Goal: Task Accomplishment & Management: Manage account settings

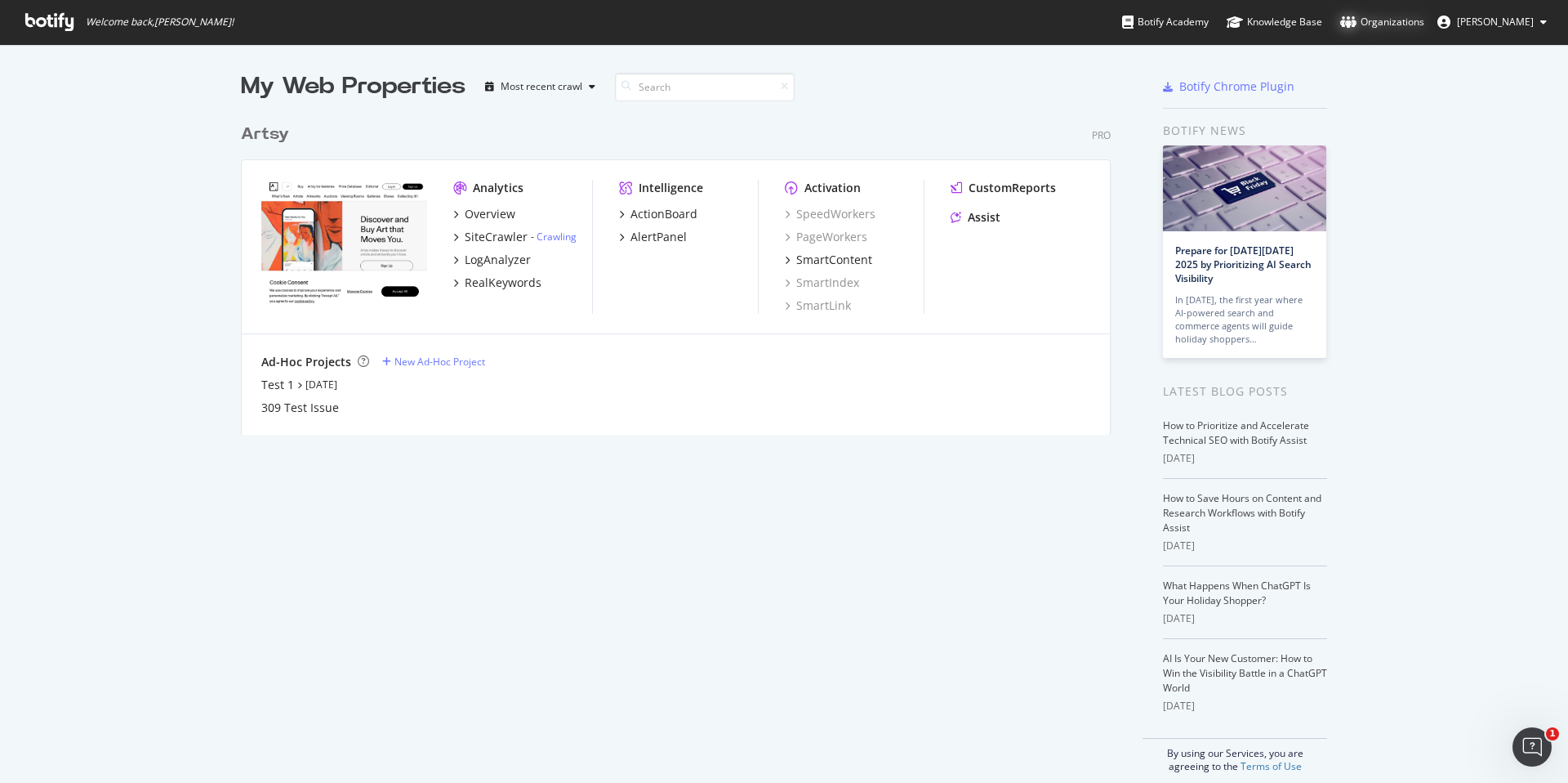
click at [1415, 26] on div "Organizations" at bounding box center [1382, 22] width 84 height 16
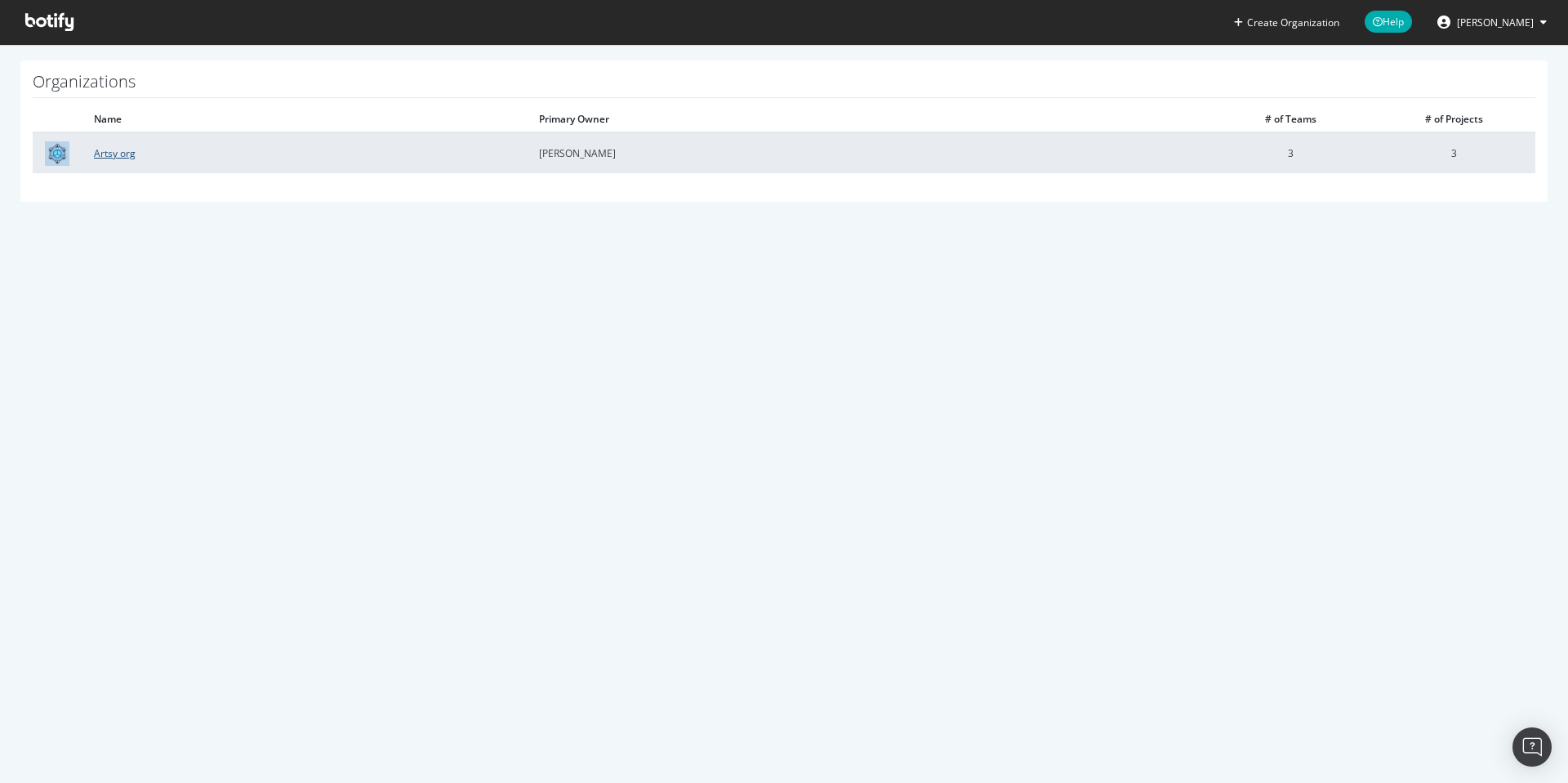
click at [114, 155] on link "Artsy org" at bounding box center [115, 153] width 42 height 14
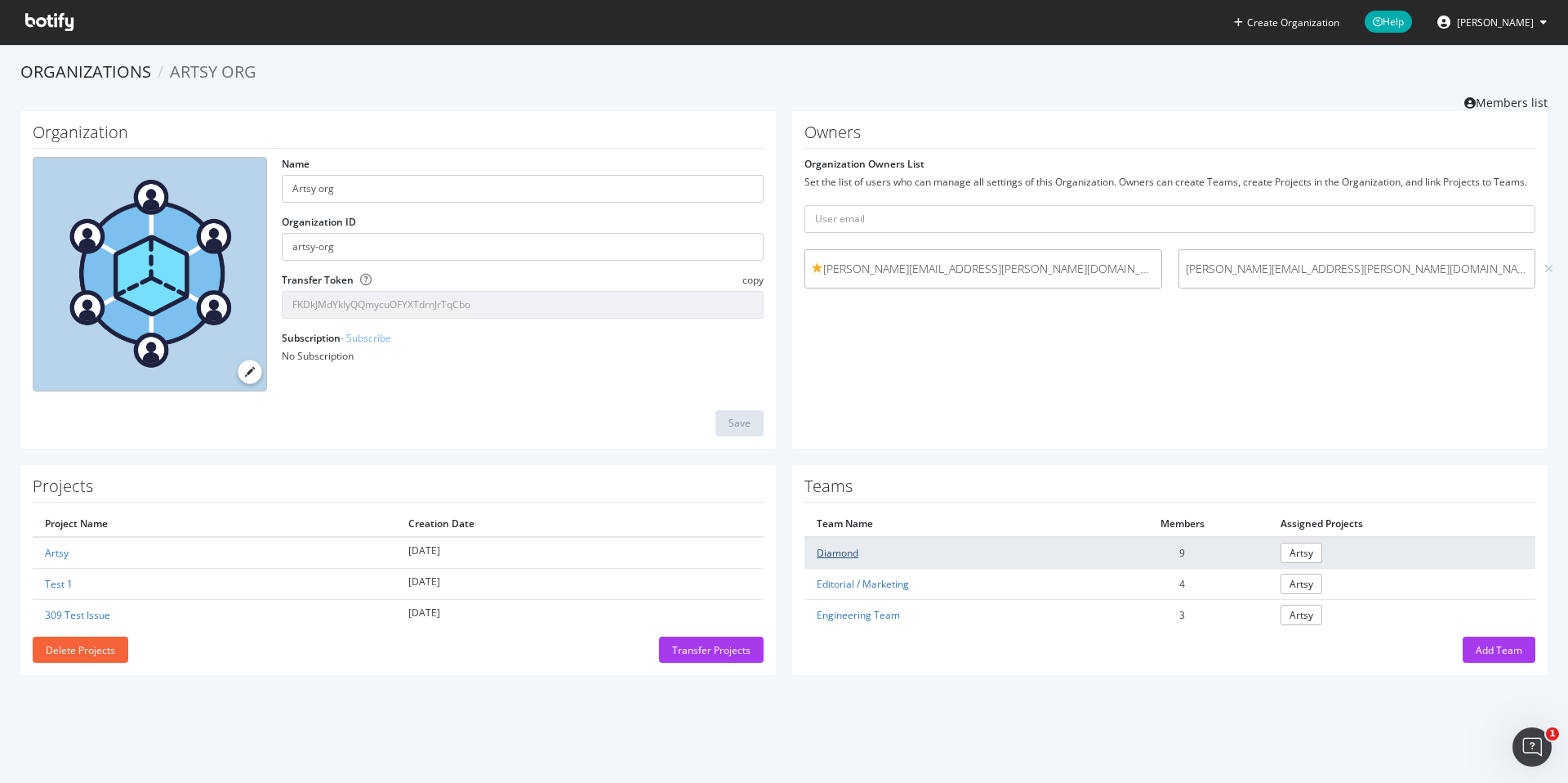
click at [844, 552] on link "Diamond" at bounding box center [838, 552] width 42 height 14
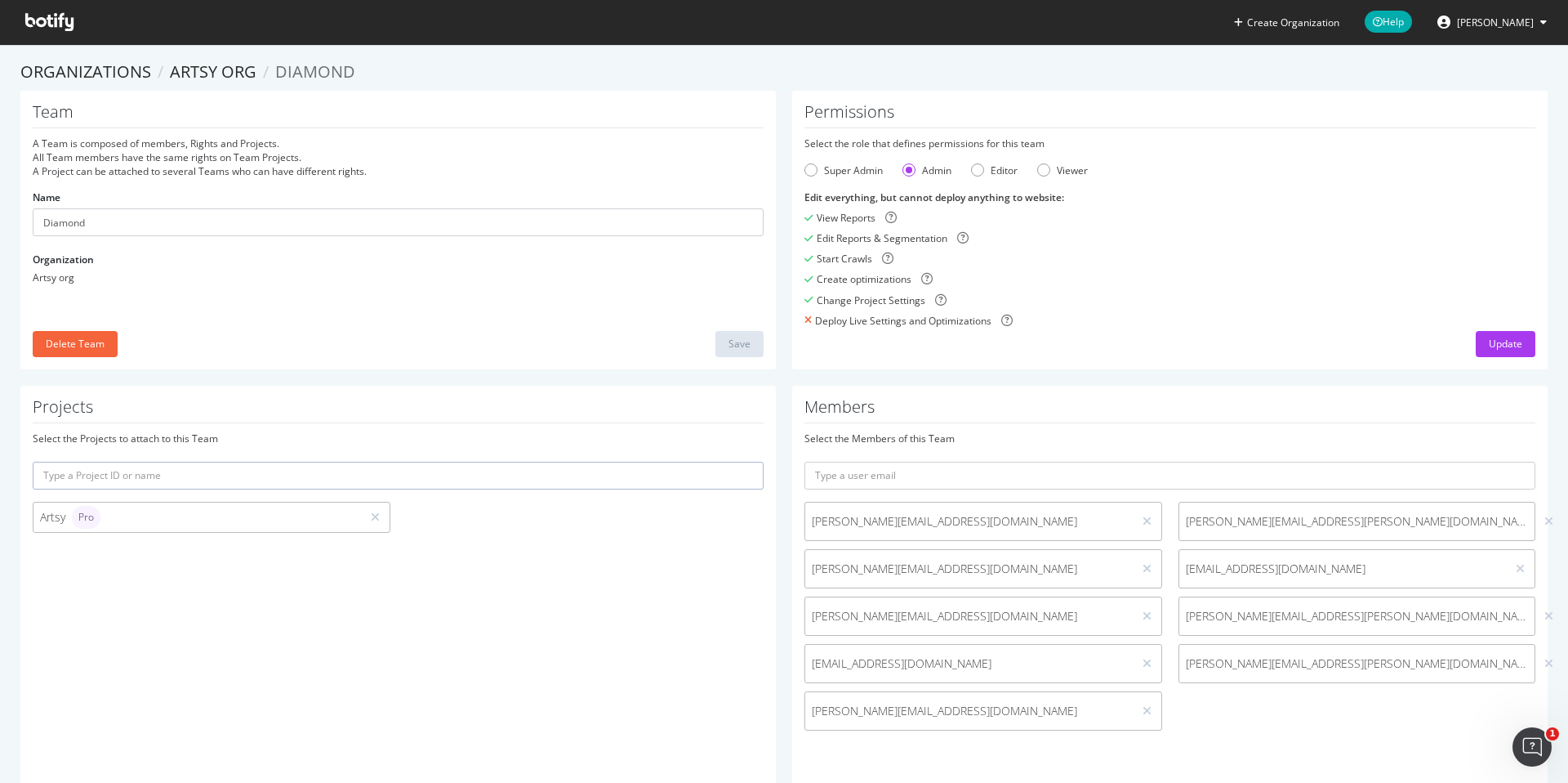
scroll to position [33, 0]
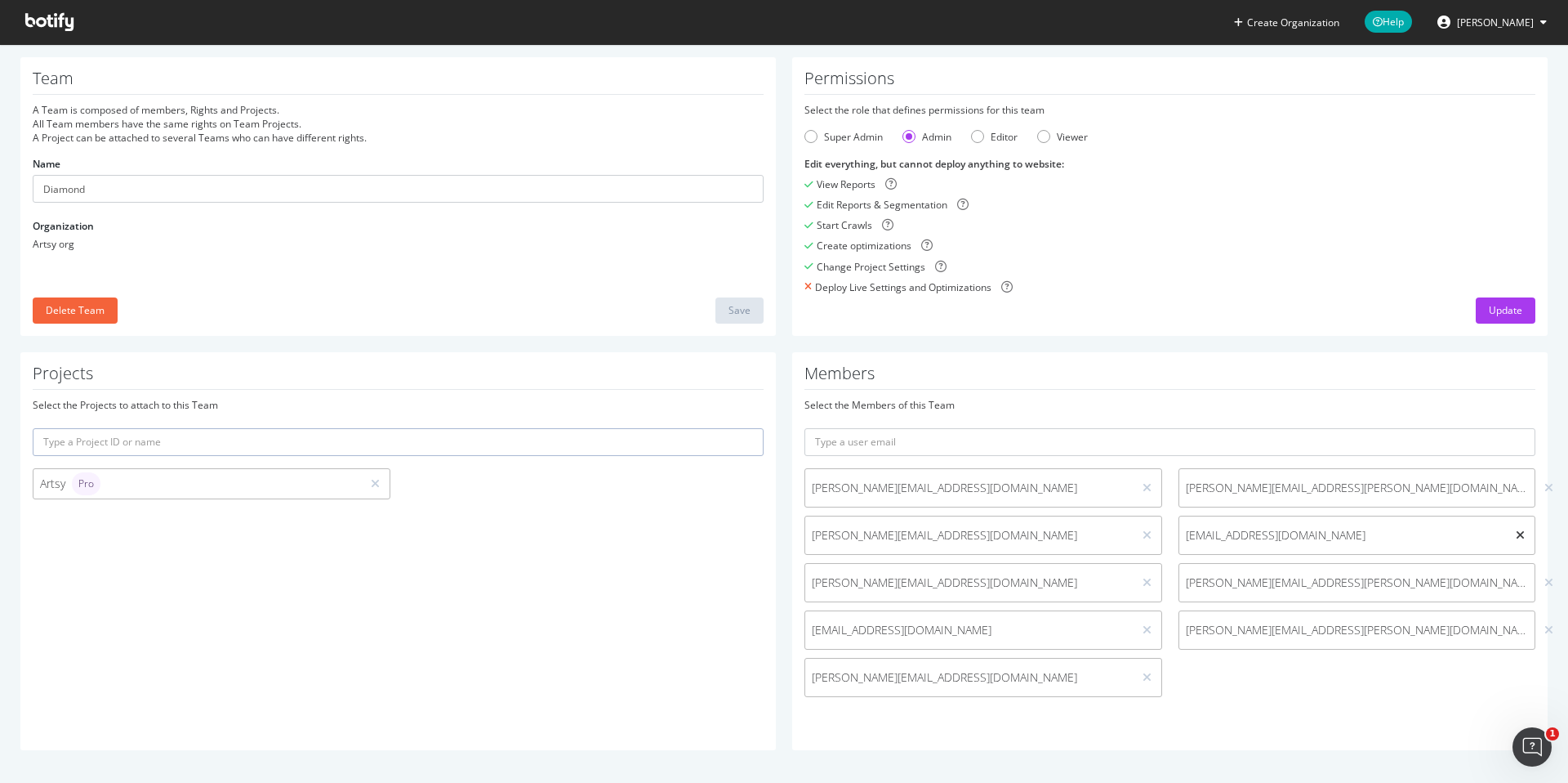
click at [1522, 534] on icon at bounding box center [1519, 535] width 9 height 11
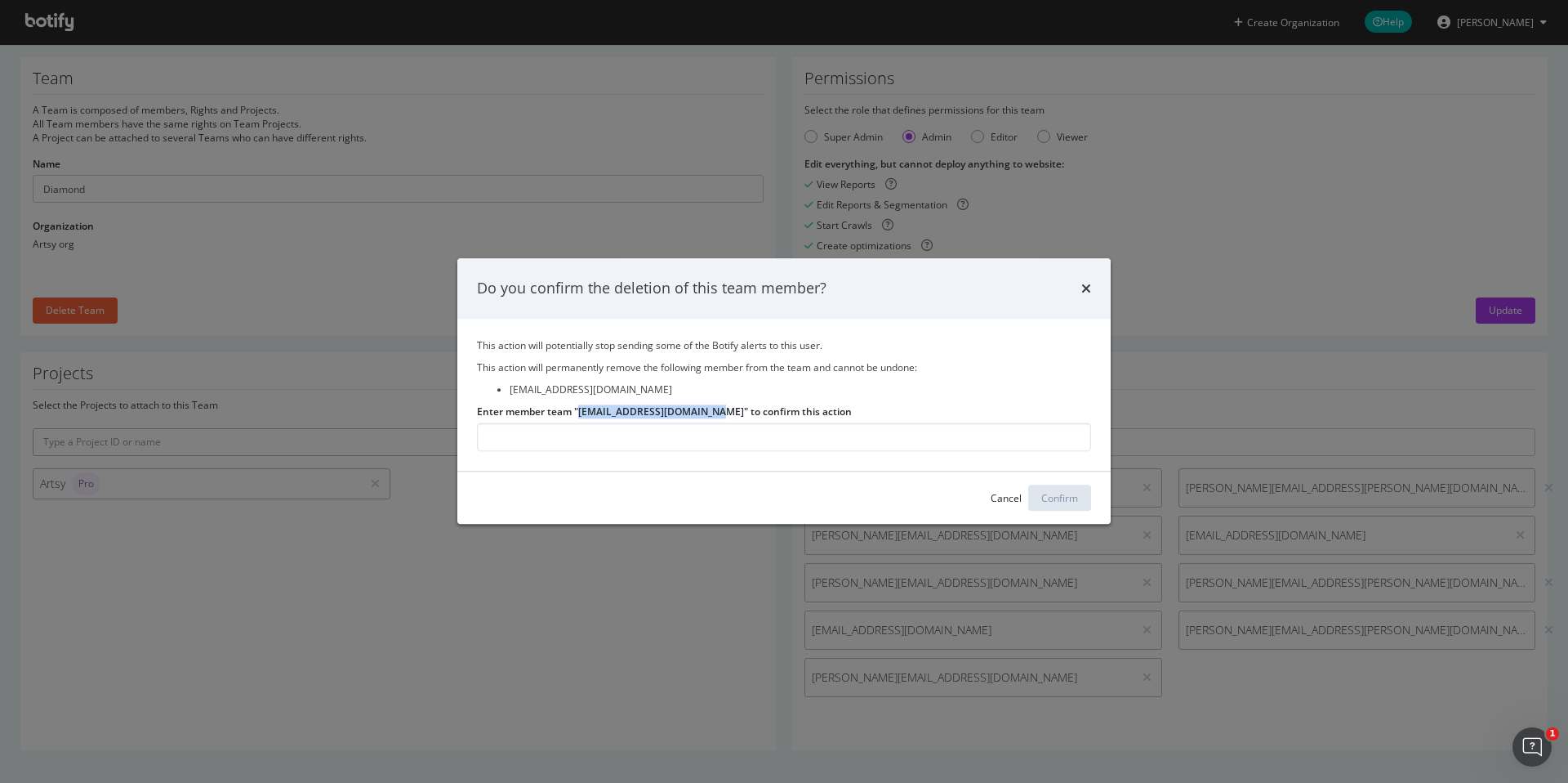
drag, startPoint x: 580, startPoint y: 409, endPoint x: 706, endPoint y: 413, distance: 126.1
click at [706, 413] on label "Enter member team "[EMAIL_ADDRESS][DOMAIN_NAME]" to confirm this action" at bounding box center [663, 411] width 375 height 14
copy label "[EMAIL_ADDRESS][DOMAIN_NAME]"
click at [596, 439] on input "Enter member team "[EMAIL_ADDRESS][DOMAIN_NAME]" to confirm this action" at bounding box center [784, 438] width 614 height 29
paste input "[EMAIL_ADDRESS][DOMAIN_NAME]"
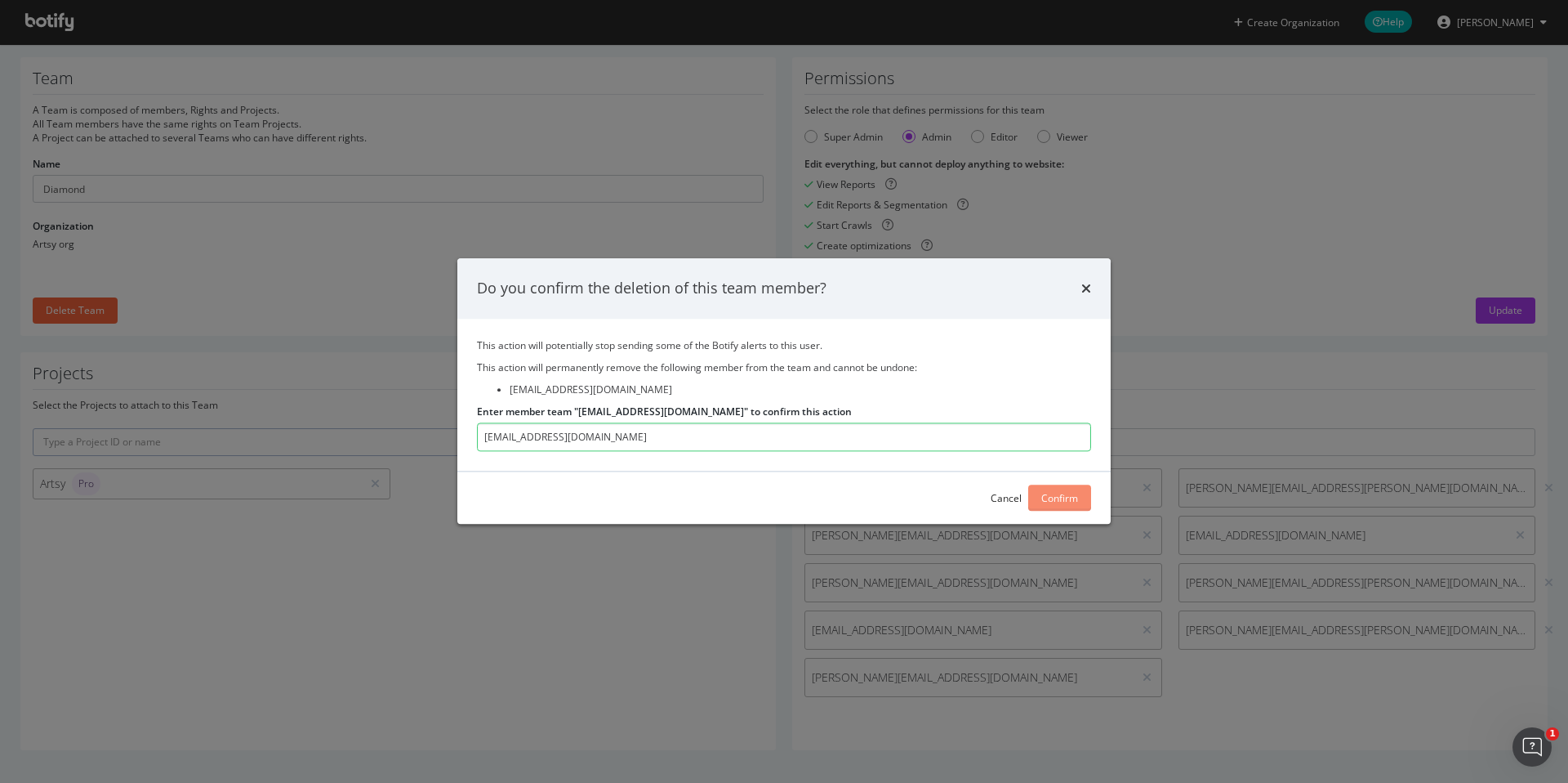
type input "[EMAIL_ADDRESS][DOMAIN_NAME]"
click at [1068, 497] on div "Confirm" at bounding box center [1059, 498] width 37 height 14
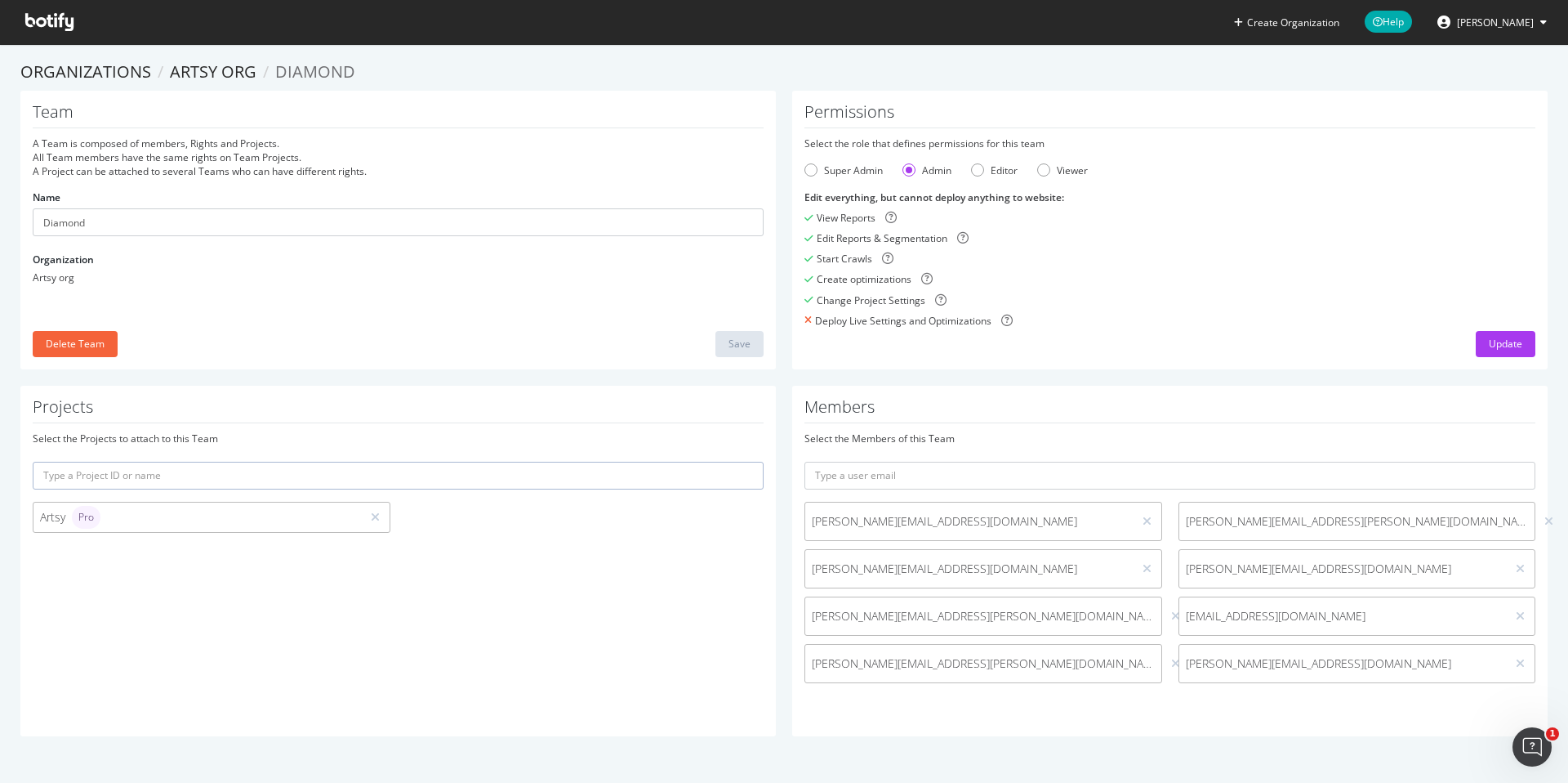
scroll to position [0, 0]
drag, startPoint x: 1301, startPoint y: 567, endPoint x: 1186, endPoint y: 567, distance: 115.0
click at [1186, 567] on span "[PERSON_NAME][EMAIL_ADDRESS][DOMAIN_NAME]" at bounding box center [1343, 568] width 315 height 16
copy span "[PERSON_NAME][EMAIL_ADDRESS][DOMAIN_NAME]"
click at [1520, 567] on icon at bounding box center [1519, 568] width 9 height 11
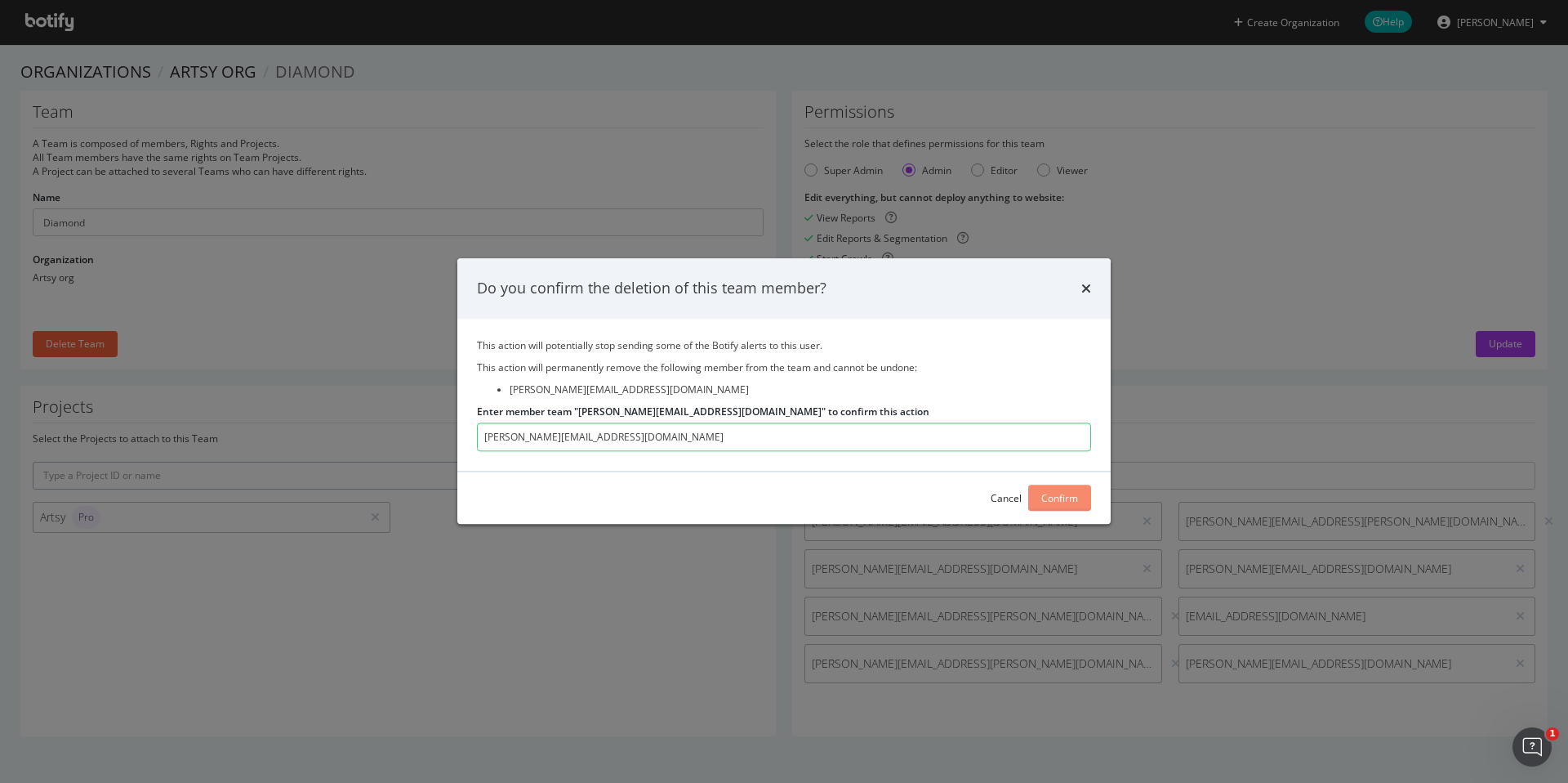
type input "[PERSON_NAME][EMAIL_ADDRESS][DOMAIN_NAME]"
click at [1045, 493] on div "Confirm" at bounding box center [1059, 498] width 37 height 14
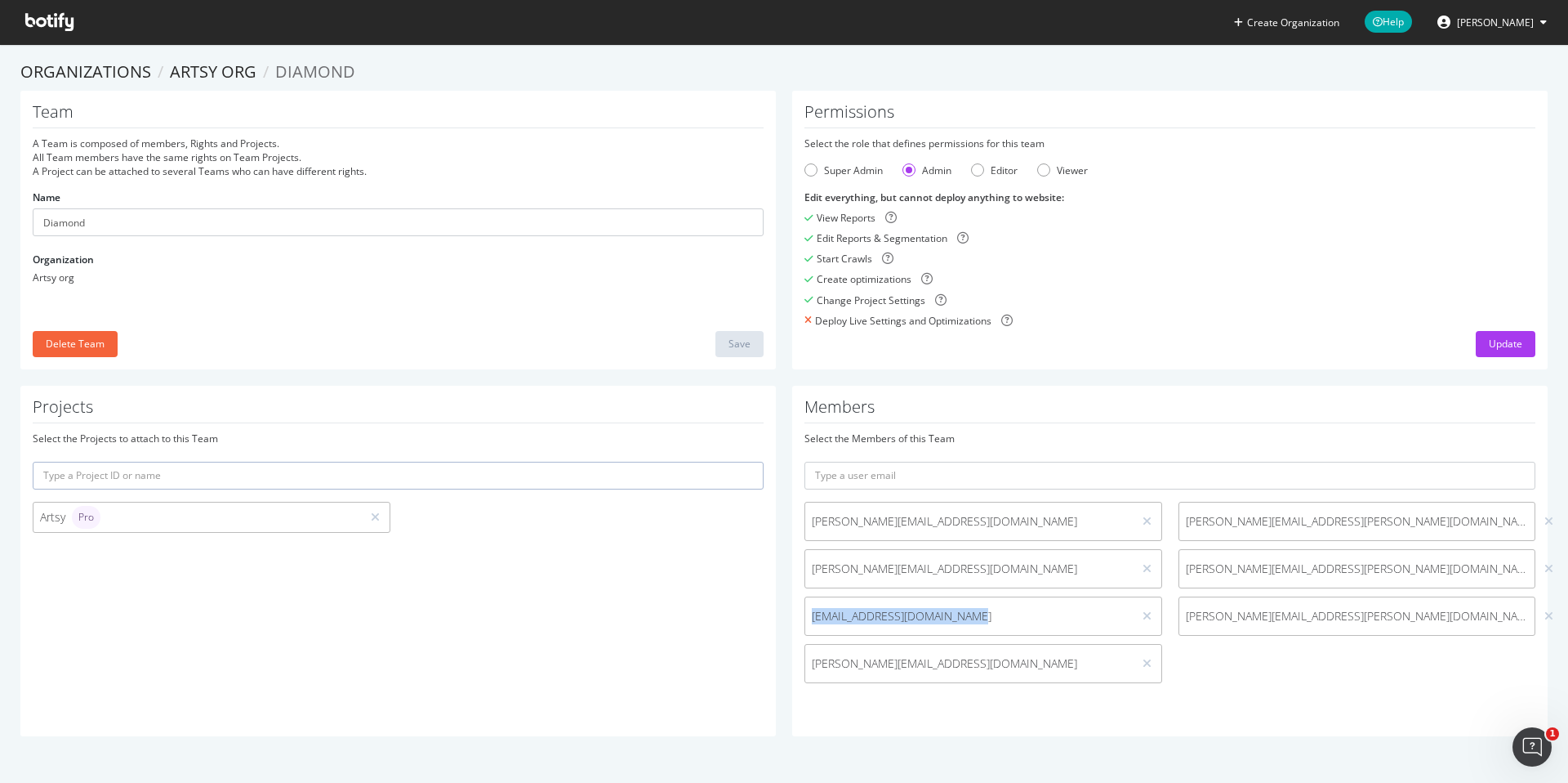
drag, startPoint x: 957, startPoint y: 618, endPoint x: 810, endPoint y: 616, distance: 147.0
click at [810, 616] on span "[EMAIL_ADDRESS][DOMAIN_NAME]" at bounding box center [969, 615] width 328 height 16
copy span "[EMAIL_ADDRESS][DOMAIN_NAME]"
click at [1148, 614] on icon at bounding box center [1146, 616] width 9 height 11
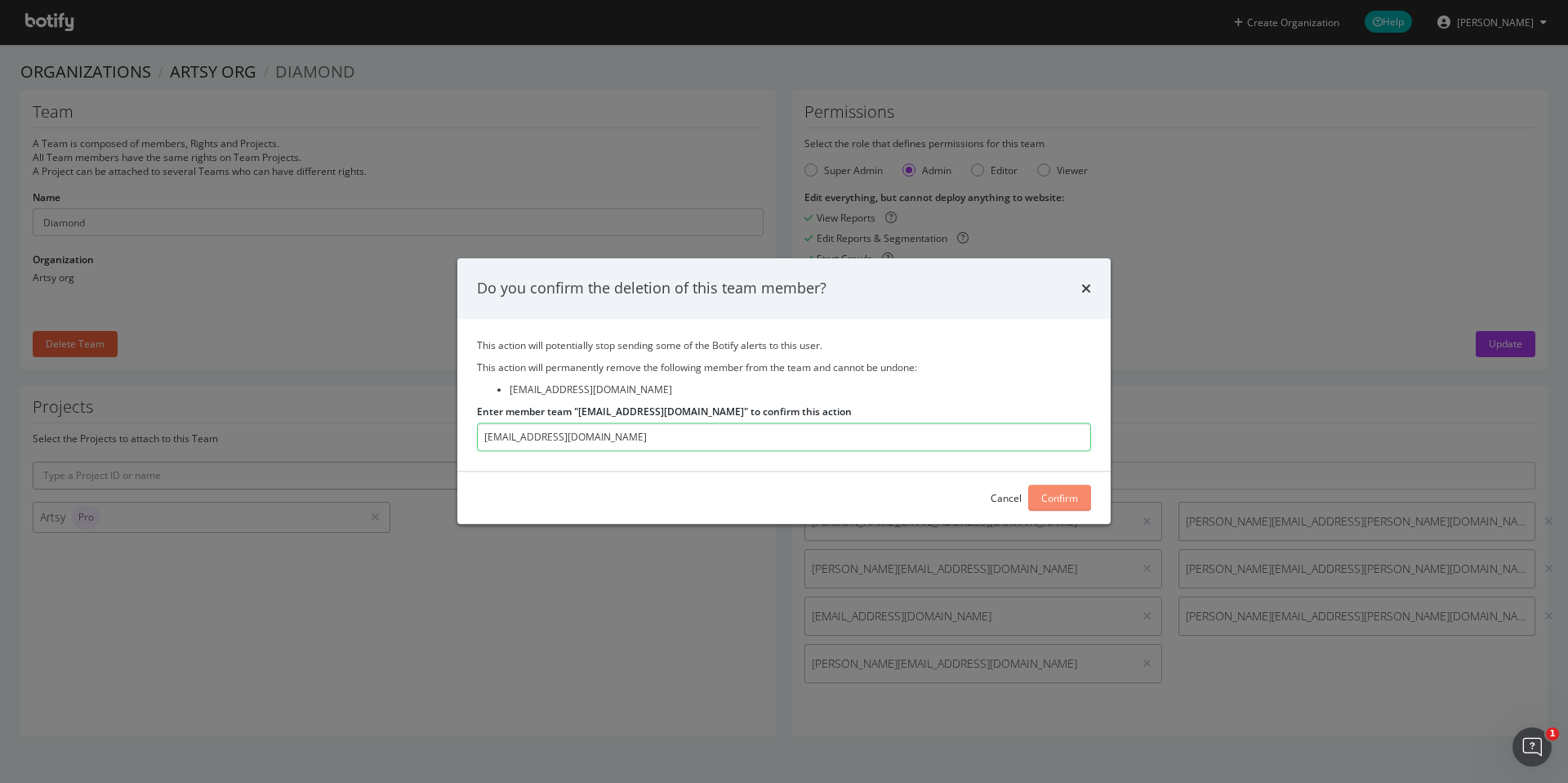
type input "[EMAIL_ADDRESS][DOMAIN_NAME]"
click at [1080, 493] on button "Confirm" at bounding box center [1059, 498] width 63 height 26
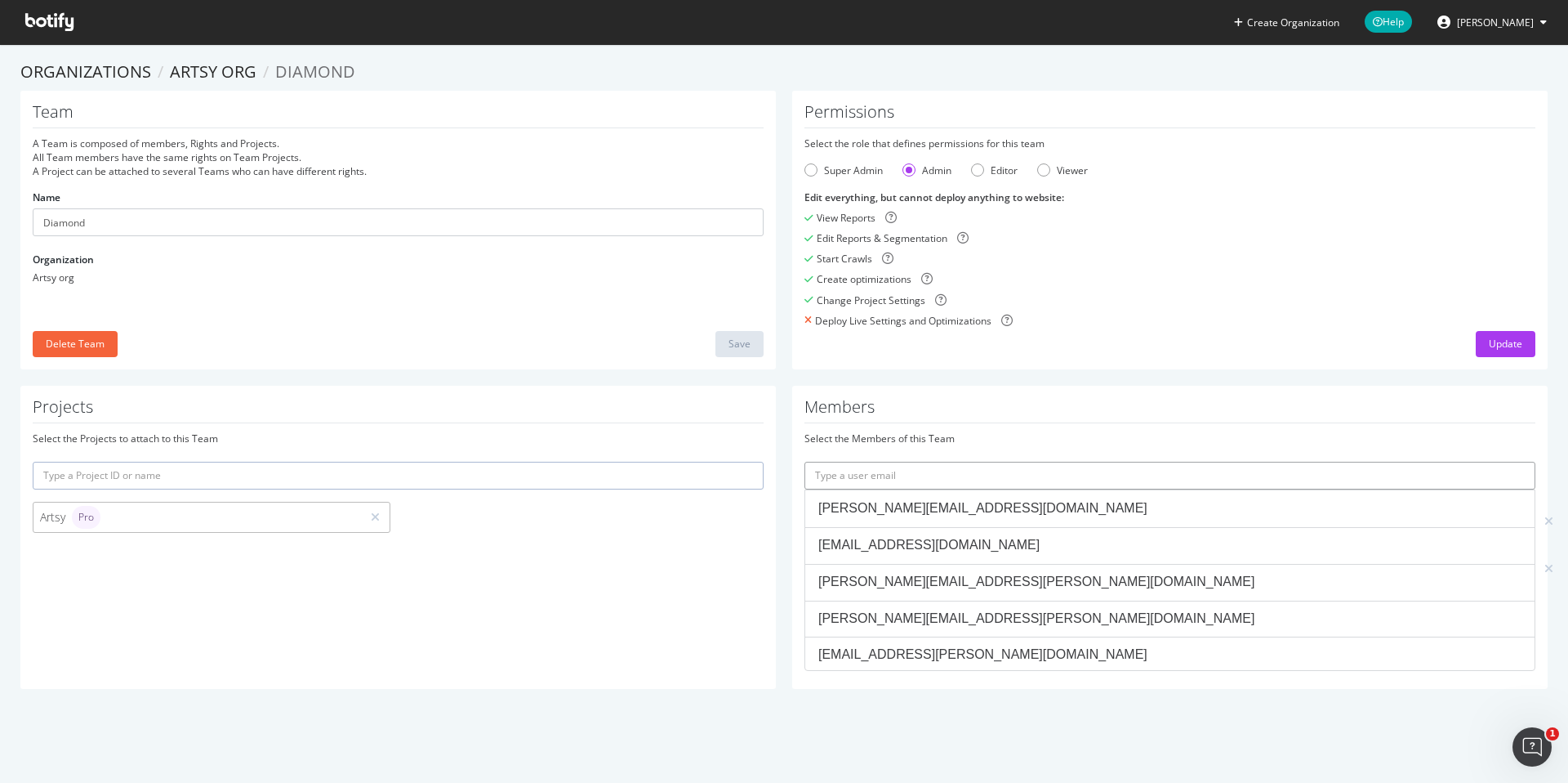
click at [879, 475] on input "text" at bounding box center [1170, 475] width 731 height 28
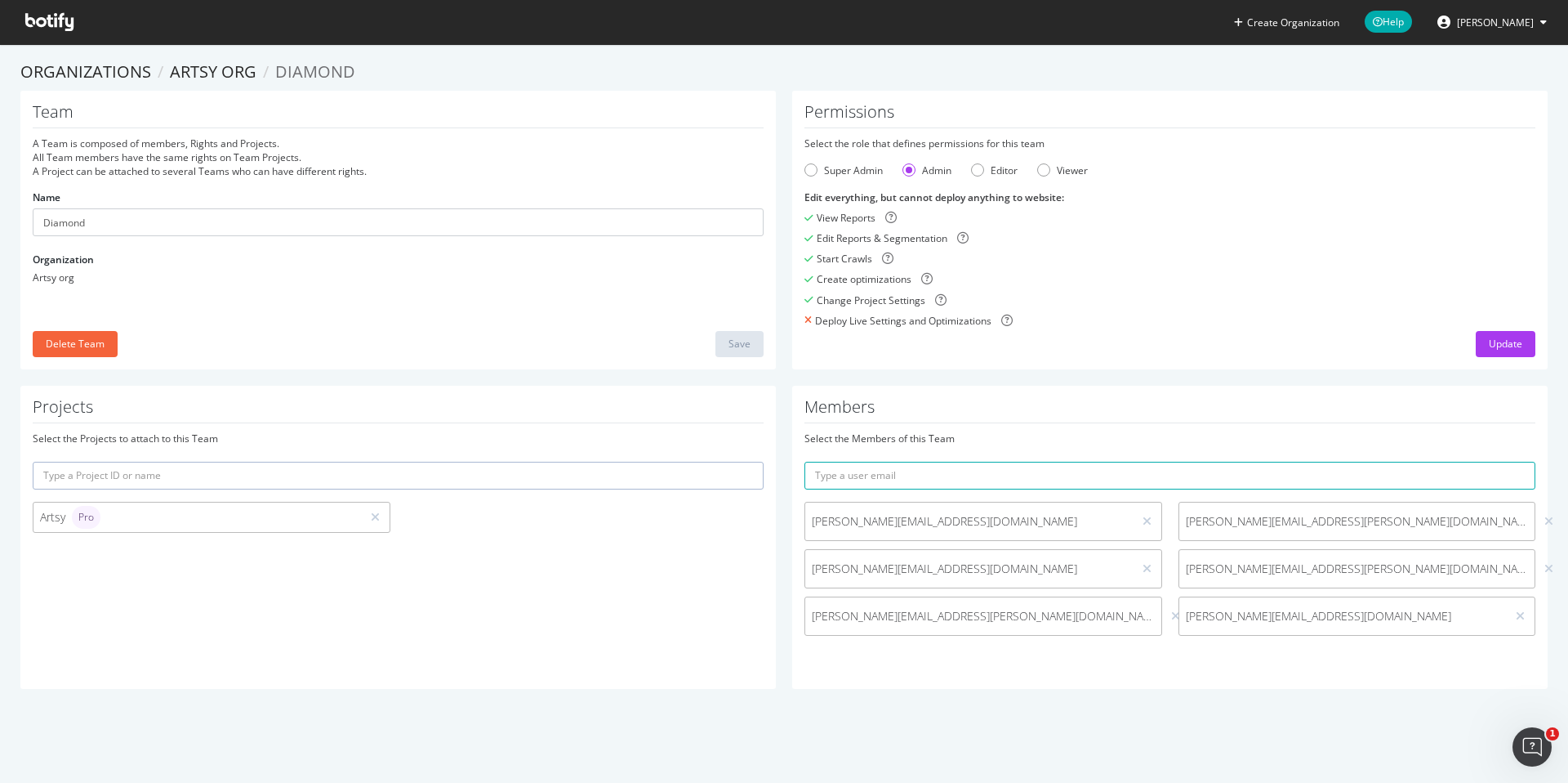
click at [1195, 413] on h1 "Members" at bounding box center [1170, 410] width 731 height 26
click at [196, 62] on link "Artsy org" at bounding box center [213, 71] width 87 height 22
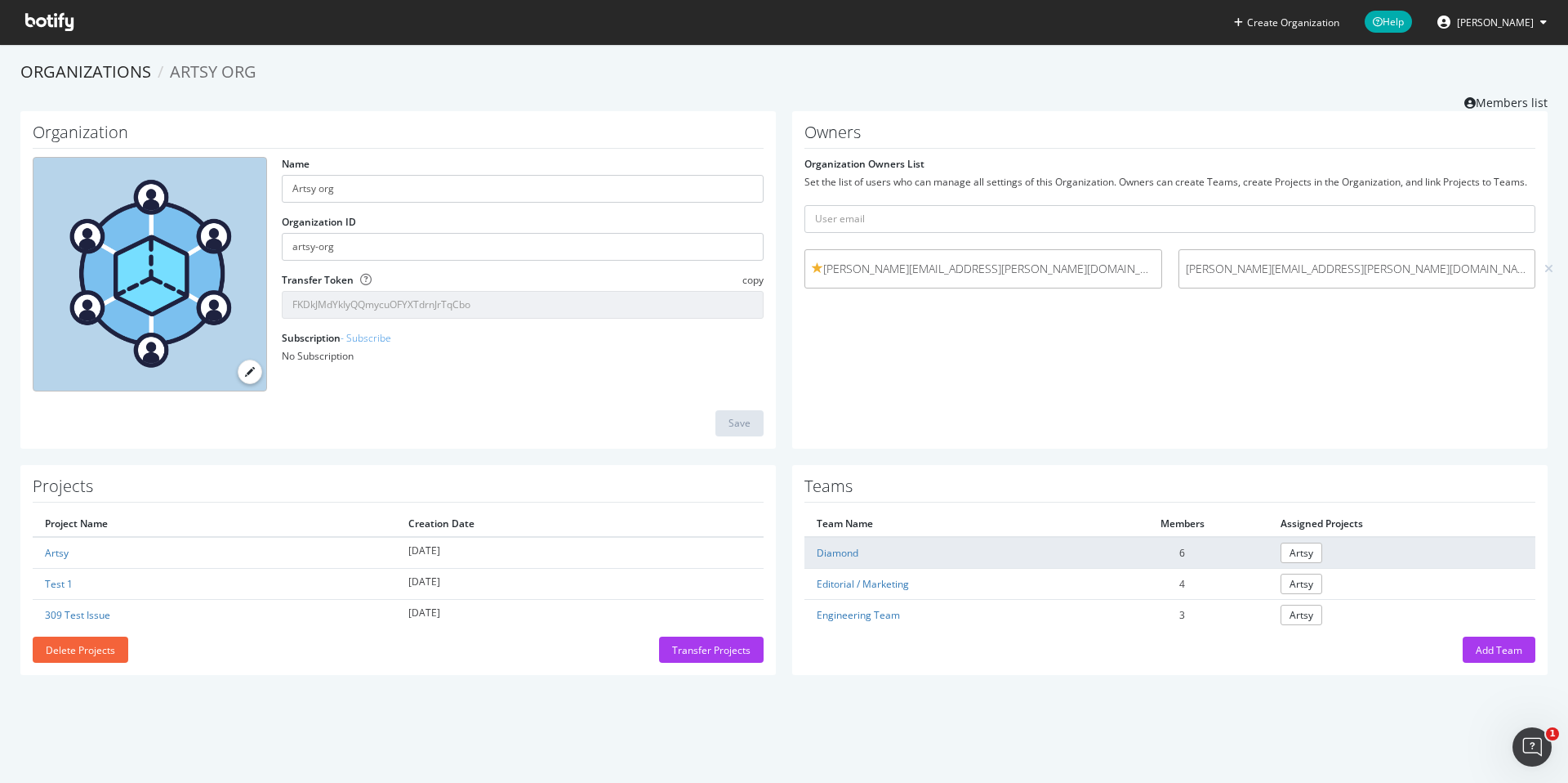
click at [1462, 553] on td "Artsy" at bounding box center [1401, 552] width 268 height 31
click at [834, 550] on link "Diamond" at bounding box center [838, 552] width 42 height 14
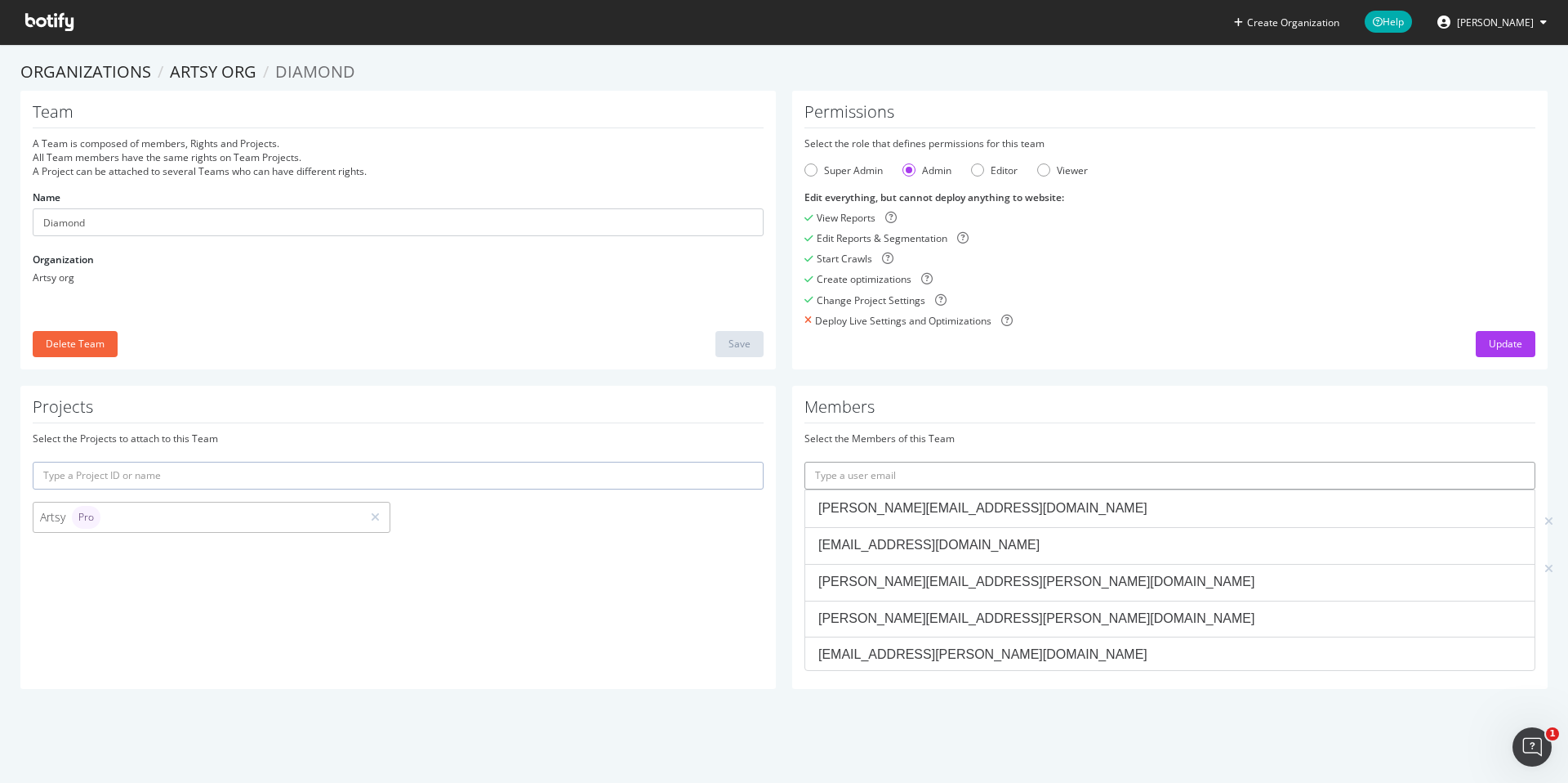
click at [1251, 471] on input "text" at bounding box center [1170, 475] width 731 height 28
paste input "[PERSON_NAME][EMAIL_ADDRESS][PERSON_NAME][DOMAIN_NAME]"
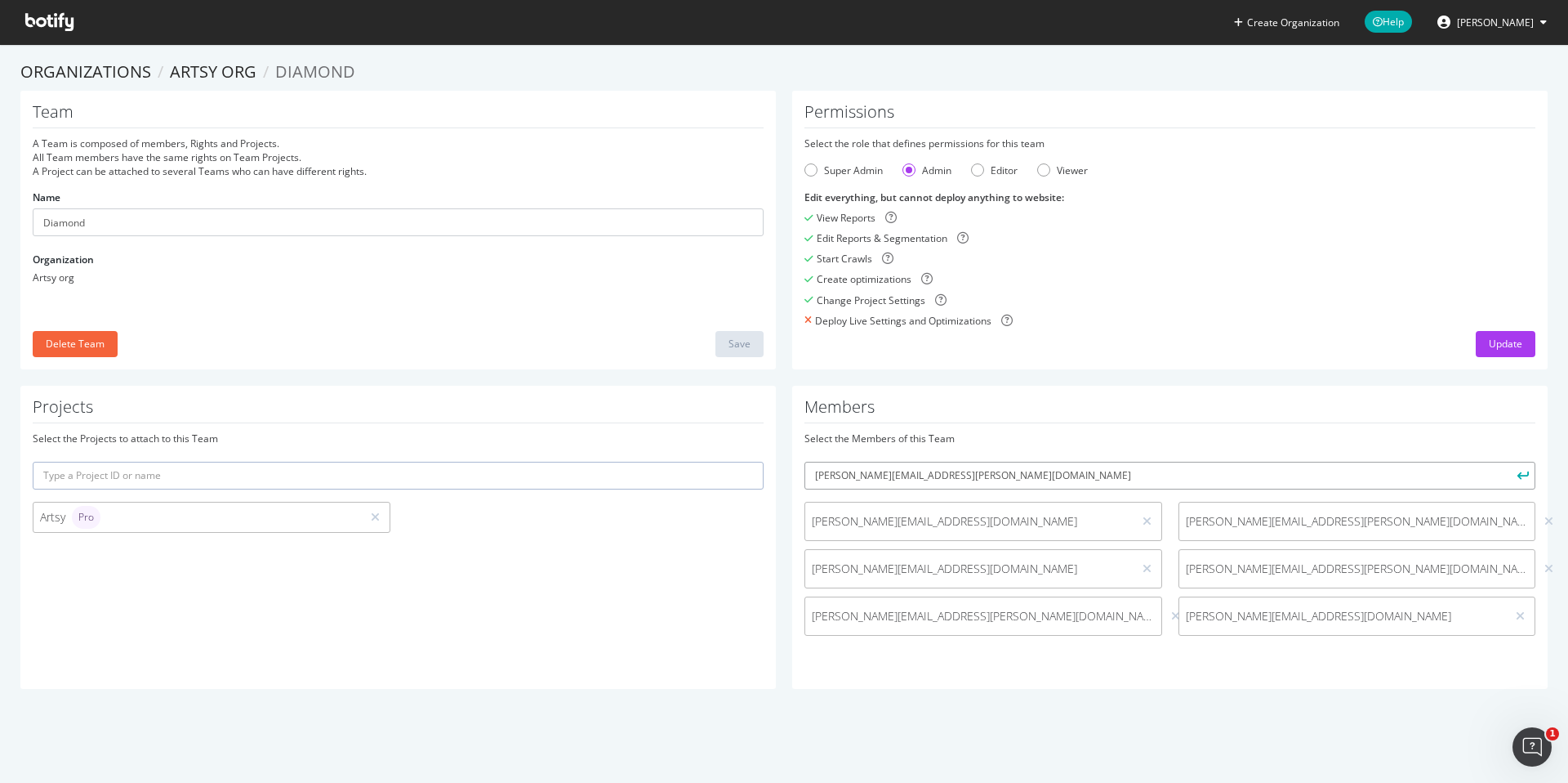
type input "[PERSON_NAME][EMAIL_ADDRESS][PERSON_NAME][DOMAIN_NAME]"
click at [1524, 475] on icon "submit" at bounding box center [1523, 474] width 11 height 9
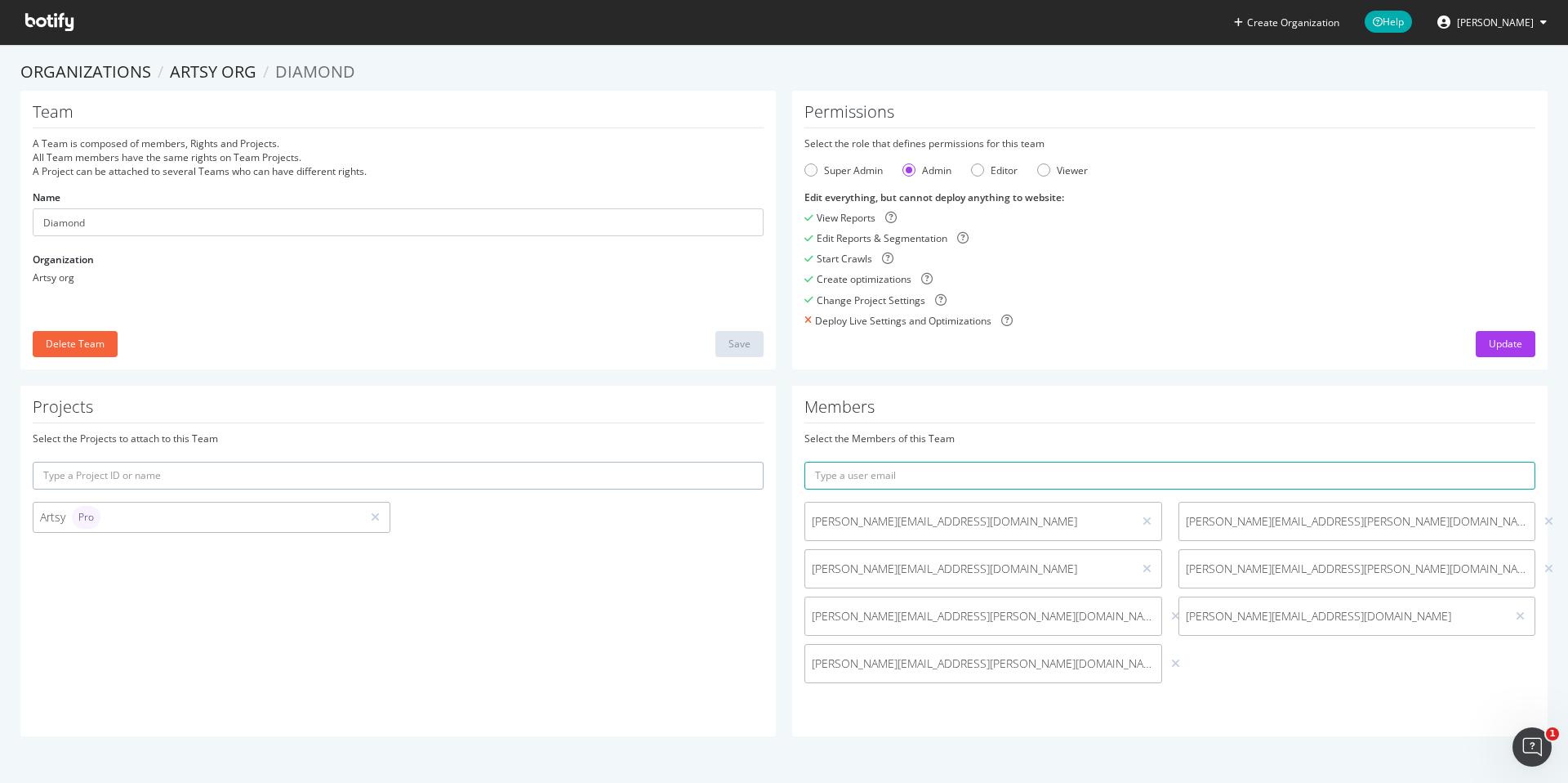
click at [1209, 522] on span "[PERSON_NAME][EMAIL_ADDRESS][PERSON_NAME][DOMAIN_NAME]" at bounding box center [1357, 521] width 343 height 16
click at [1262, 476] on input "text" at bounding box center [1170, 475] width 731 height 28
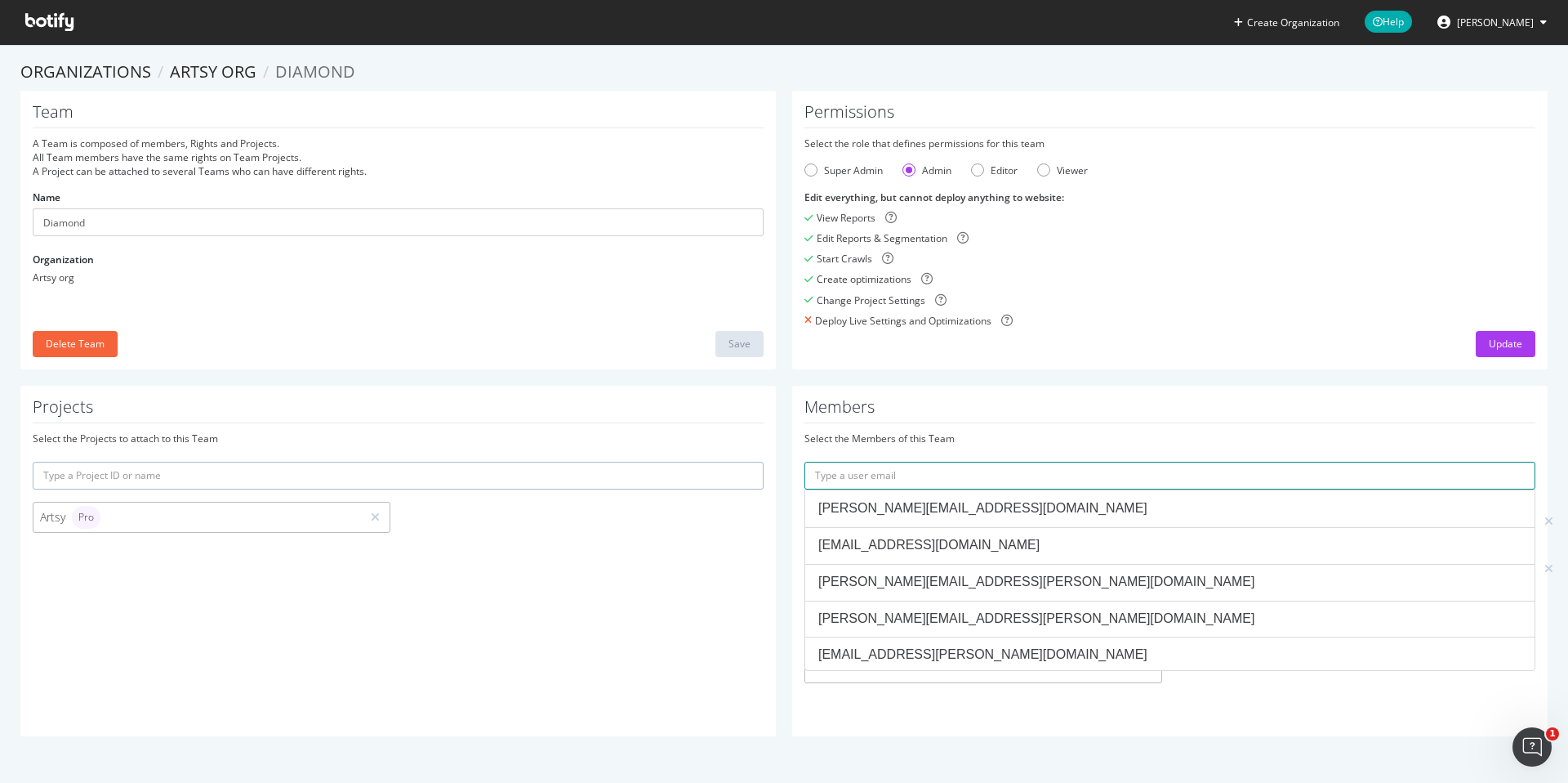
paste input "[PERSON_NAME][EMAIL_ADDRESS][DOMAIN_NAME]"
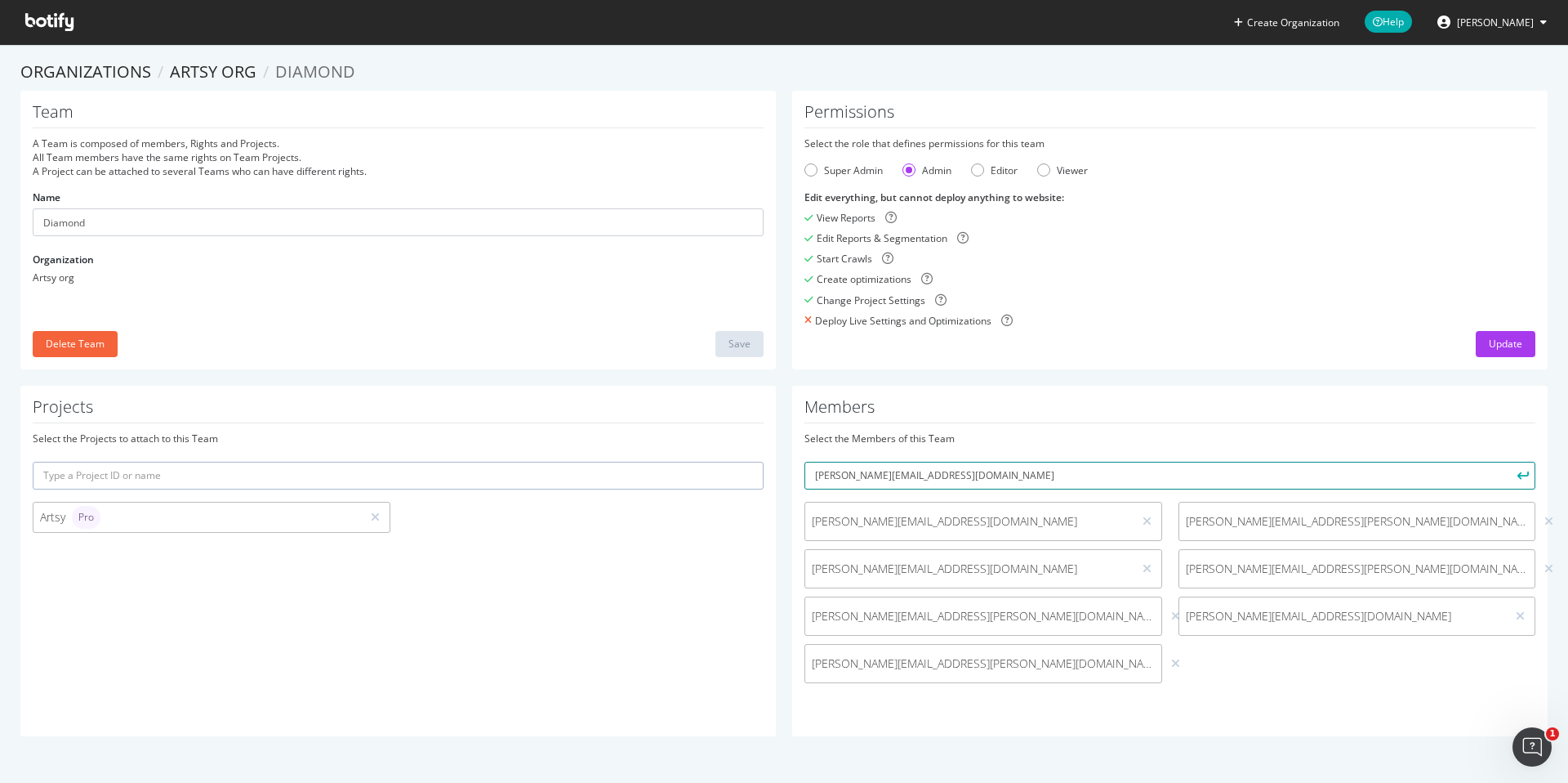
type input "[PERSON_NAME][EMAIL_ADDRESS][DOMAIN_NAME]"
click at [1523, 475] on icon "submit" at bounding box center [1523, 474] width 11 height 9
click at [1106, 478] on input "text" at bounding box center [1170, 475] width 731 height 28
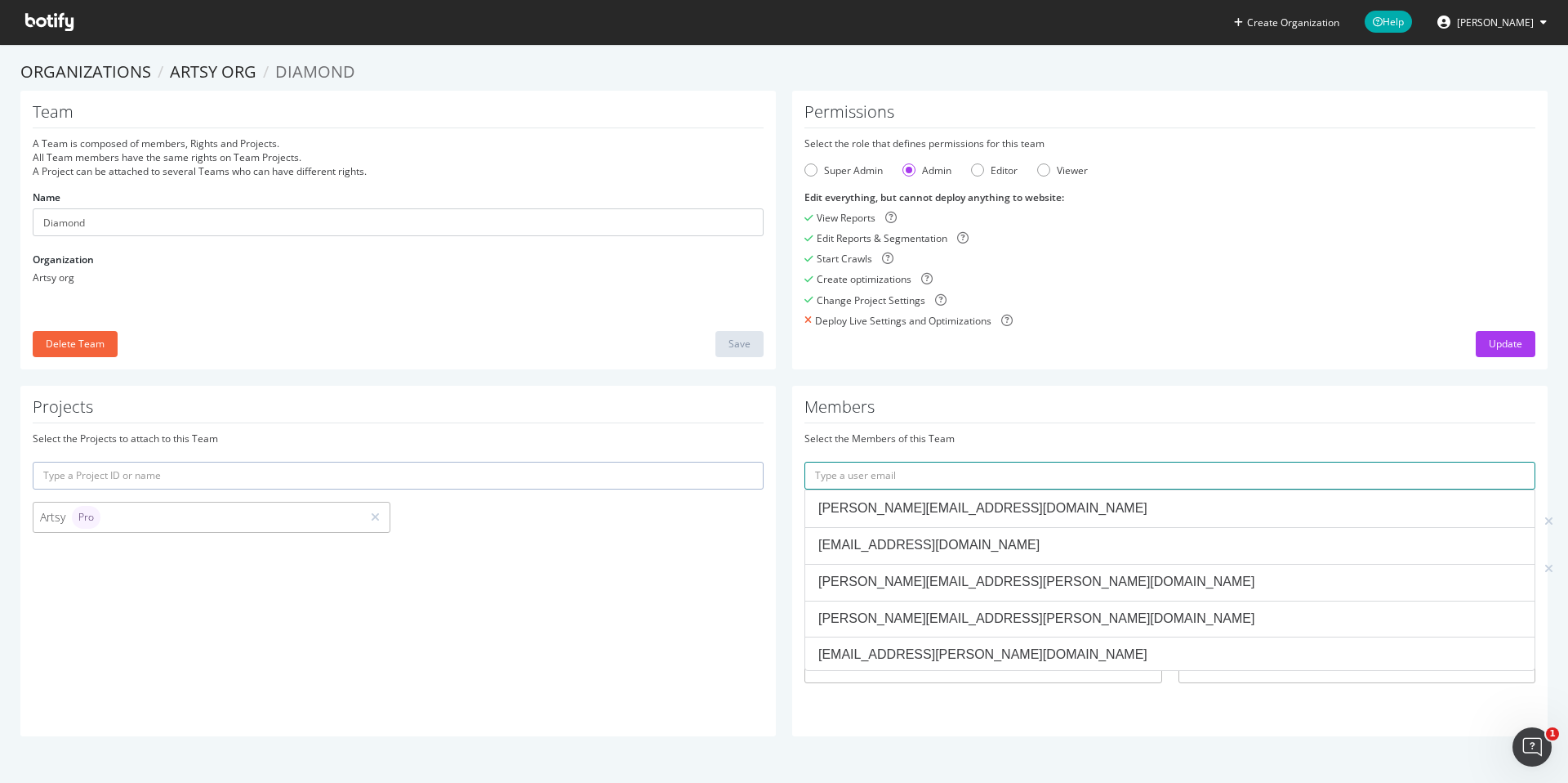
paste input "[EMAIL_ADDRESS][DOMAIN_NAME]"
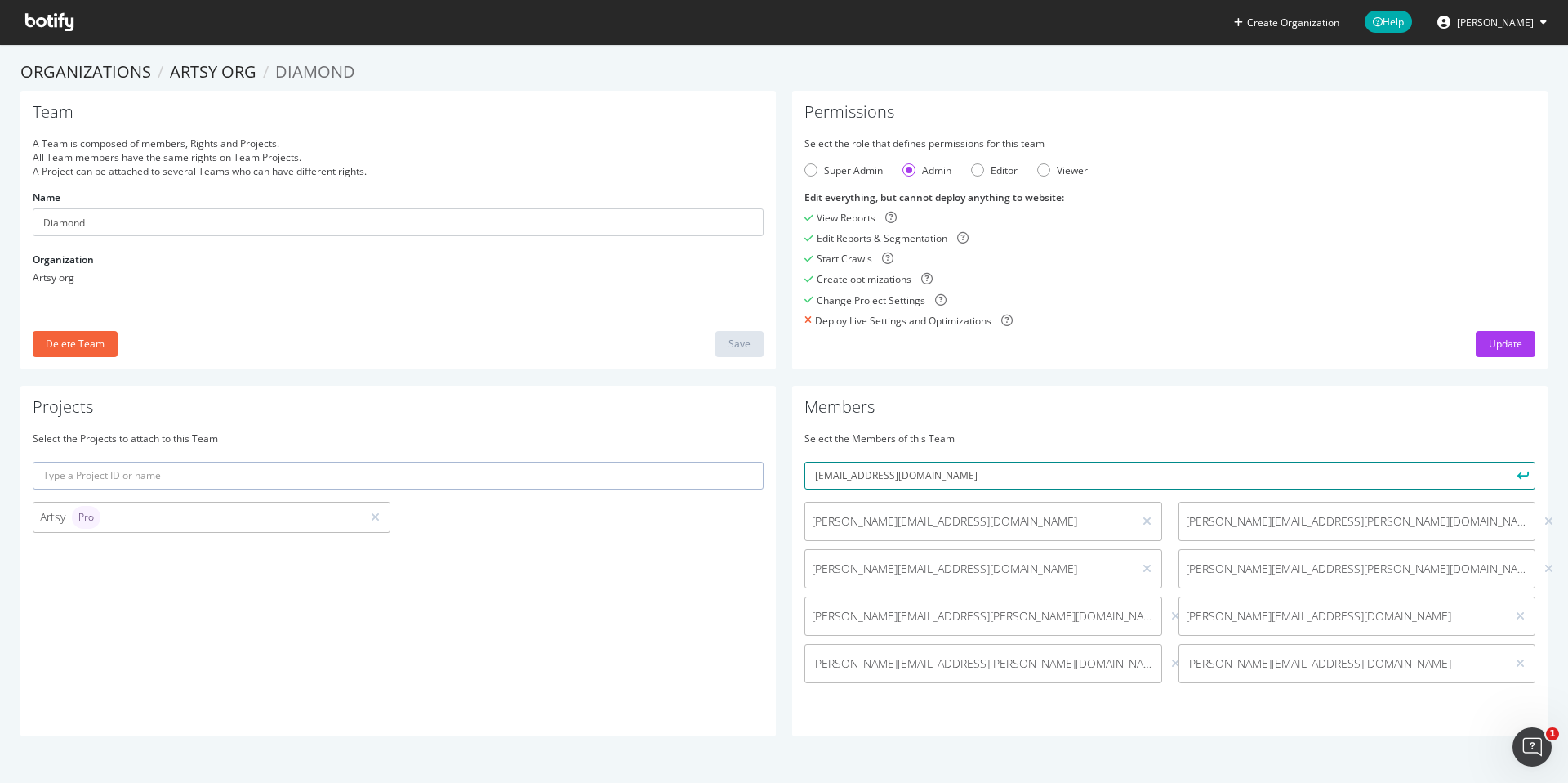
type input "[EMAIL_ADDRESS][DOMAIN_NAME]"
click at [1523, 473] on icon "submit" at bounding box center [1523, 474] width 11 height 9
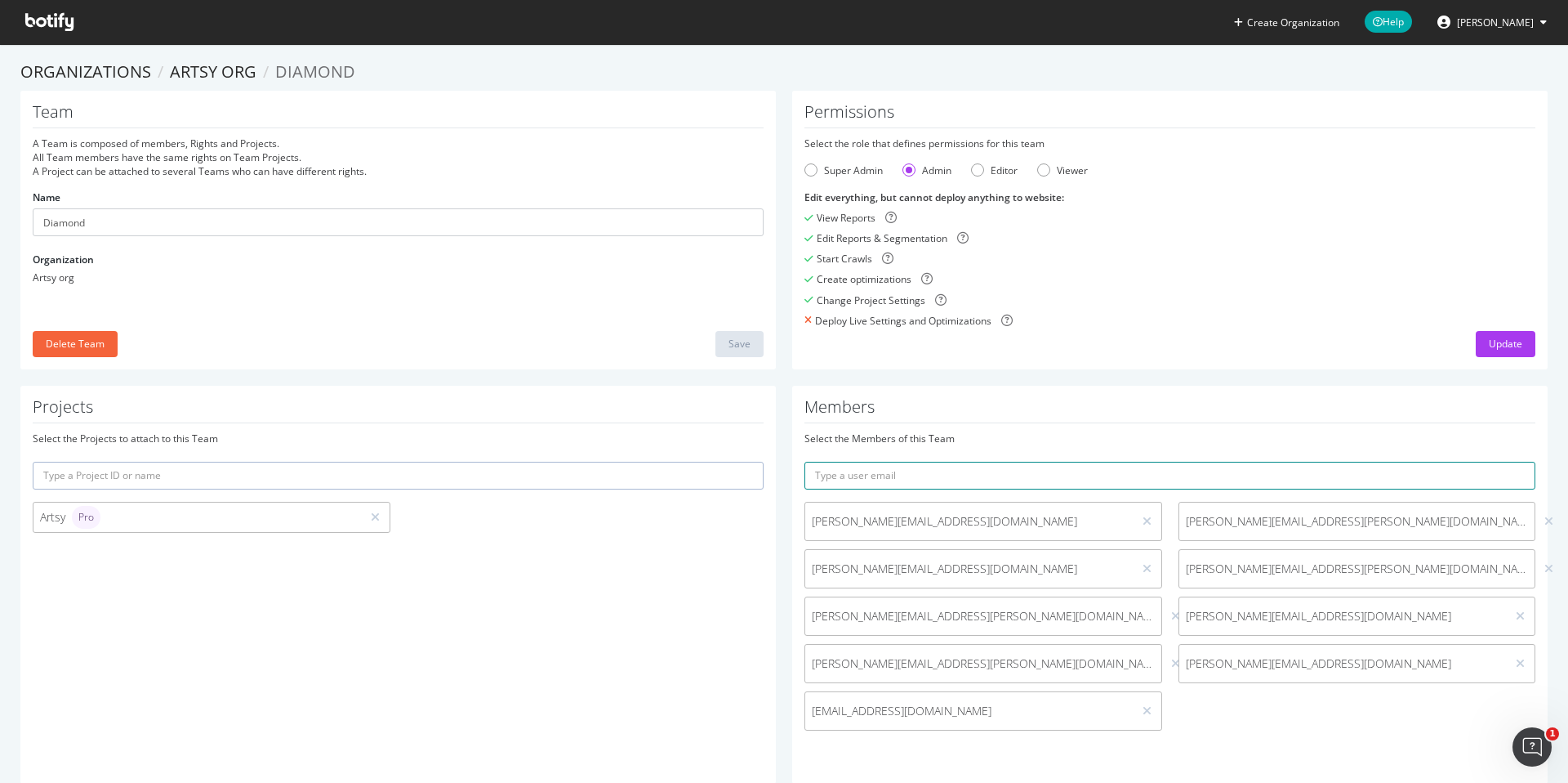
click at [1183, 470] on input "text" at bounding box center [1170, 475] width 731 height 28
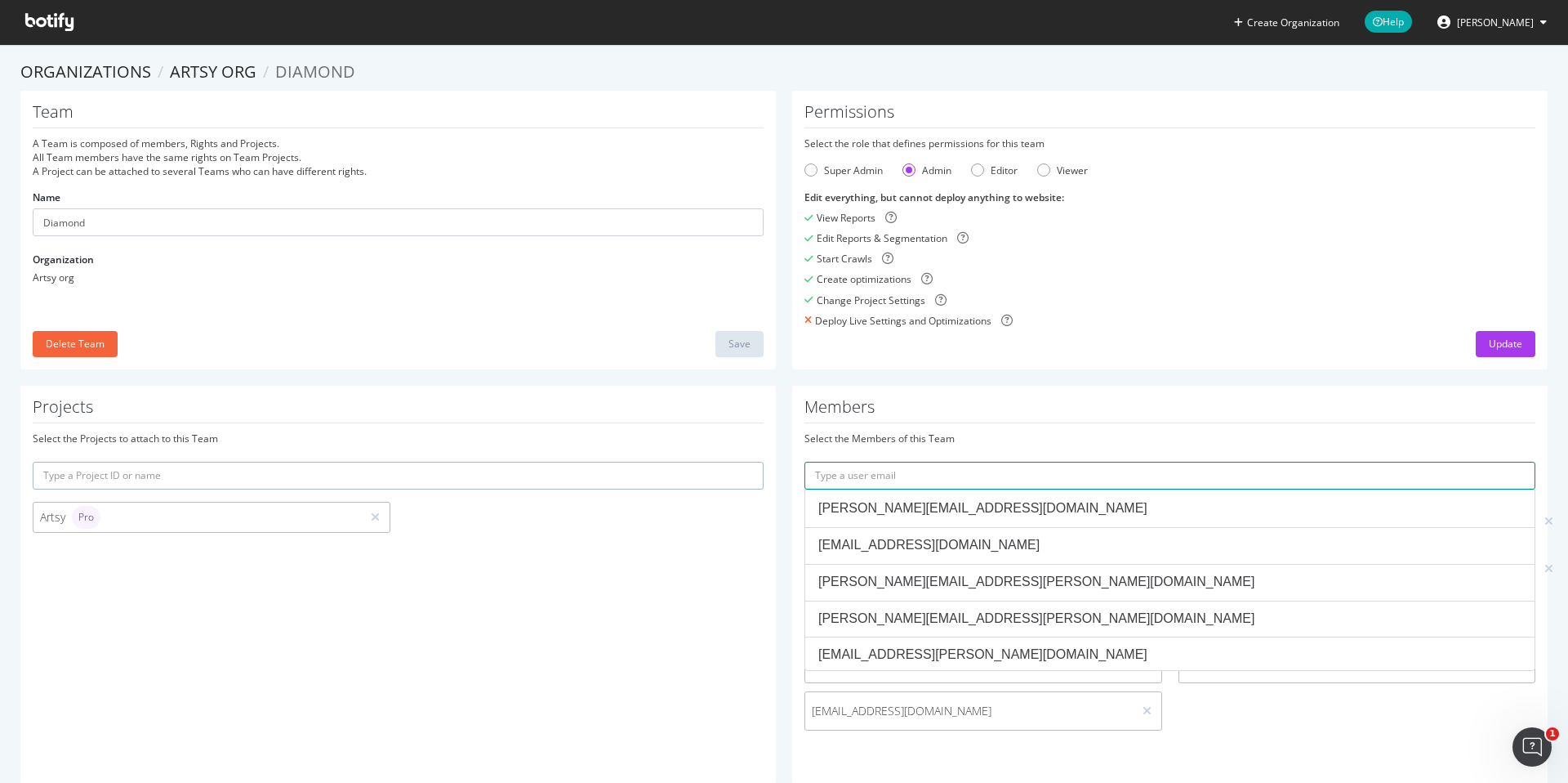
paste input "[PERSON_NAME][EMAIL_ADDRESS][DOMAIN_NAME]"
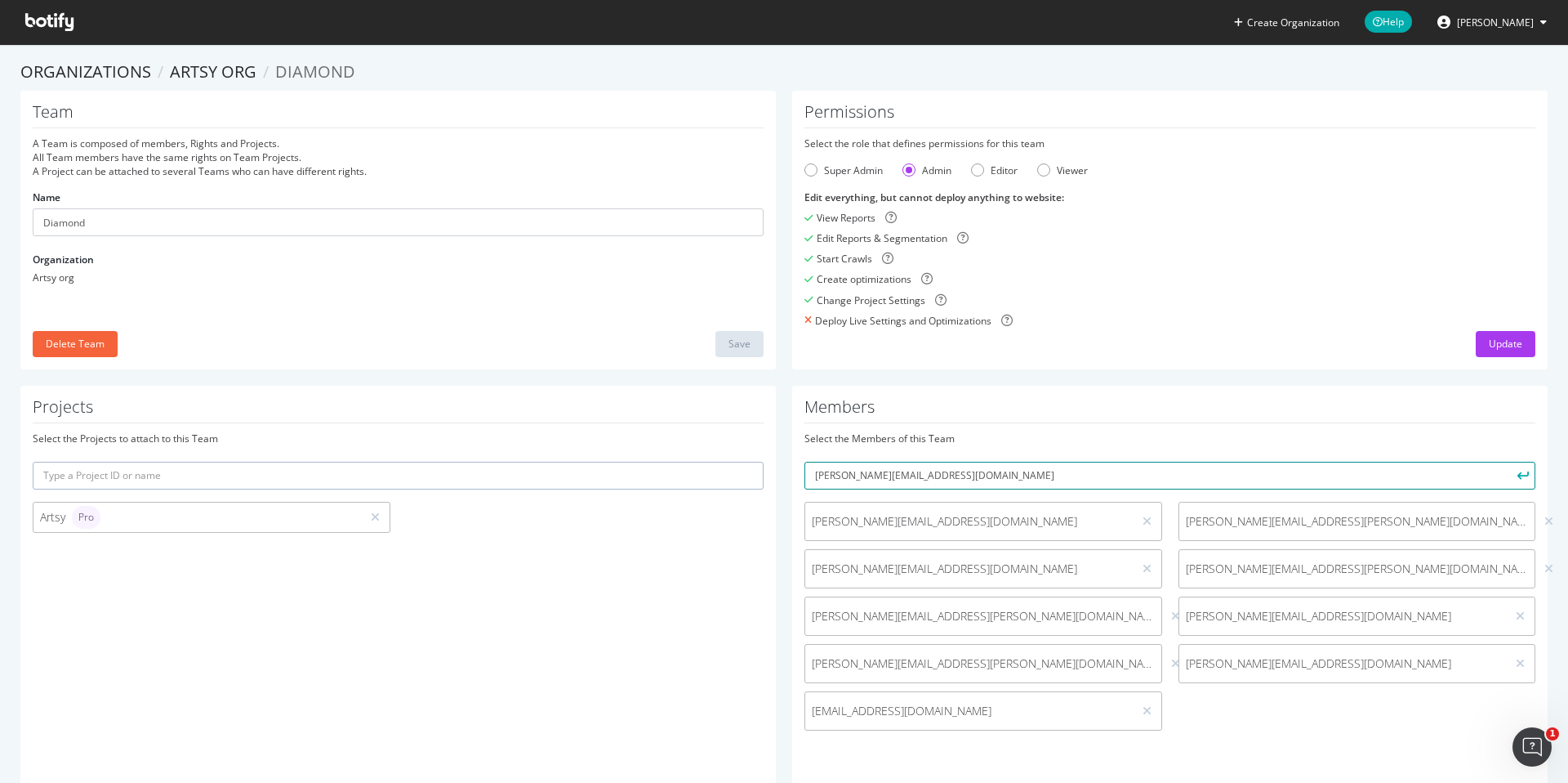
type input "[PERSON_NAME][EMAIL_ADDRESS][DOMAIN_NAME]"
click at [1524, 474] on icon "submit" at bounding box center [1523, 474] width 11 height 9
click at [798, 440] on div "Members Select the Members of this Team [EMAIL_ADDRESS][DOMAIN_NAME] [PERSON_NA…" at bounding box center [1170, 584] width 755 height 398
click at [794, 387] on div "Members Select the Members of this Team [EMAIL_ADDRESS][DOMAIN_NAME] [PERSON_NA…" at bounding box center [1170, 584] width 755 height 398
click at [784, 275] on div "Permissions Select the role that defines permissions for this team Super Admin …" at bounding box center [1170, 230] width 772 height 278
